Goal: Find specific page/section: Find specific page/section

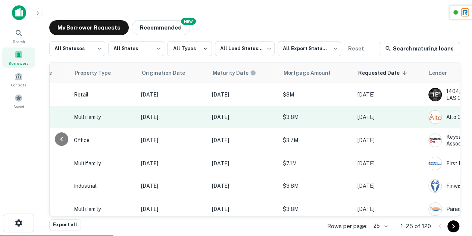
scroll to position [0, 397]
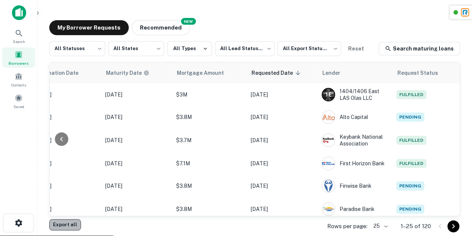
click at [65, 226] on button "Export all" at bounding box center [65, 224] width 32 height 11
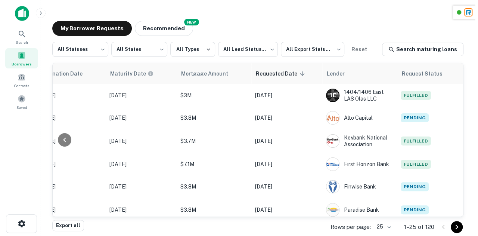
scroll to position [0, 397]
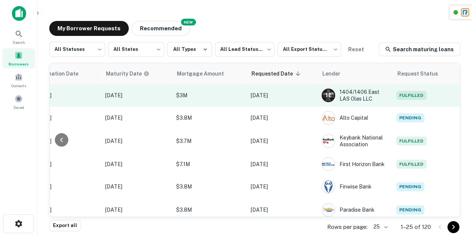
click at [420, 100] on td "Fulfilled" at bounding box center [426, 95] width 67 height 22
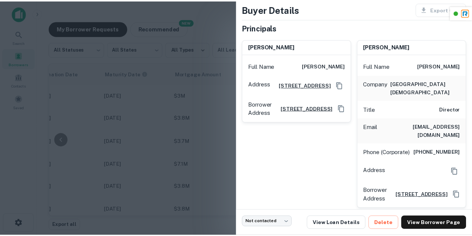
scroll to position [39, 0]
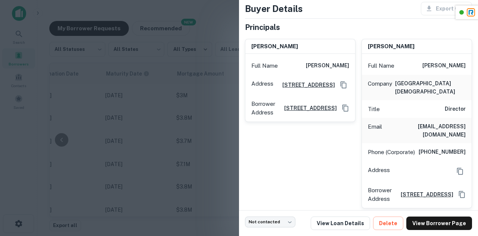
click at [216, 136] on div at bounding box center [239, 118] width 478 height 236
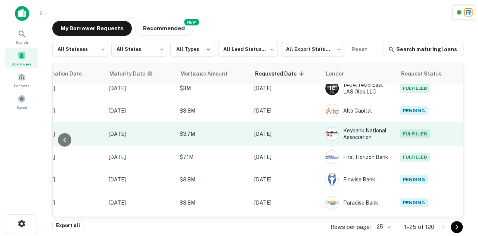
scroll to position [7, 391]
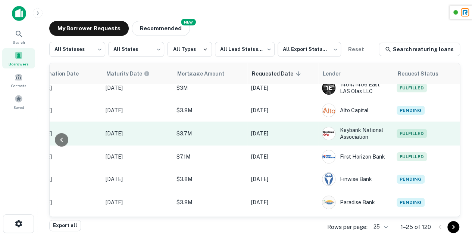
click at [414, 126] on td "Fulfilled" at bounding box center [426, 133] width 67 height 24
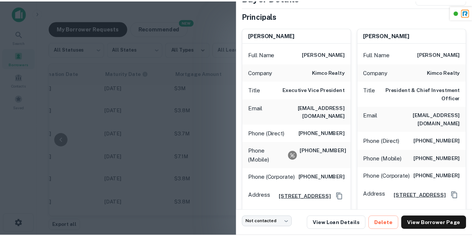
scroll to position [63, 0]
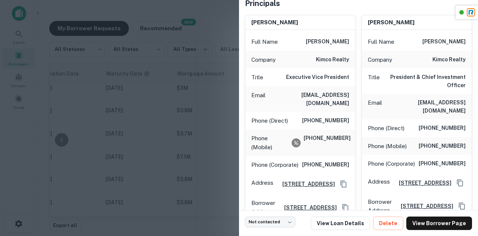
click at [214, 114] on div at bounding box center [239, 118] width 478 height 236
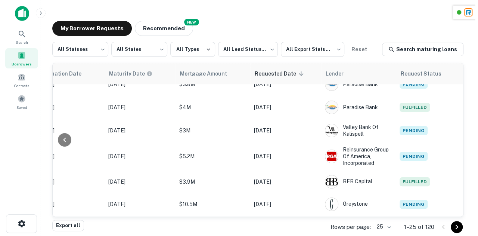
scroll to position [136, 397]
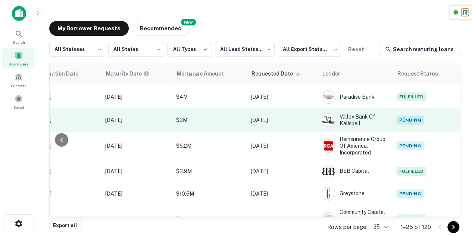
drag, startPoint x: 376, startPoint y: 140, endPoint x: 409, endPoint y: 123, distance: 36.9
click at [409, 123] on span "Pending" at bounding box center [410, 119] width 28 height 9
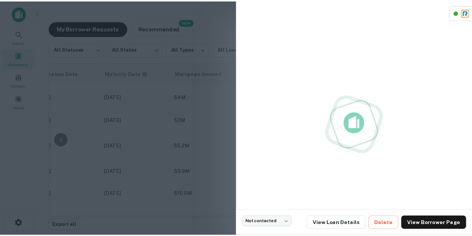
scroll to position [4, 0]
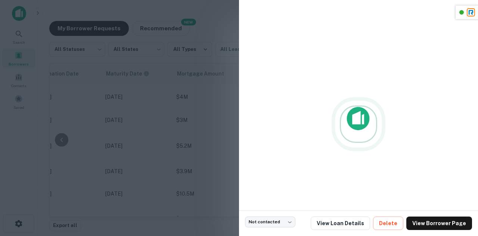
click at [187, 83] on div at bounding box center [239, 118] width 478 height 236
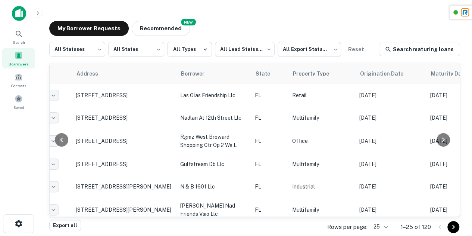
scroll to position [0, 0]
